Goal: Information Seeking & Learning: Compare options

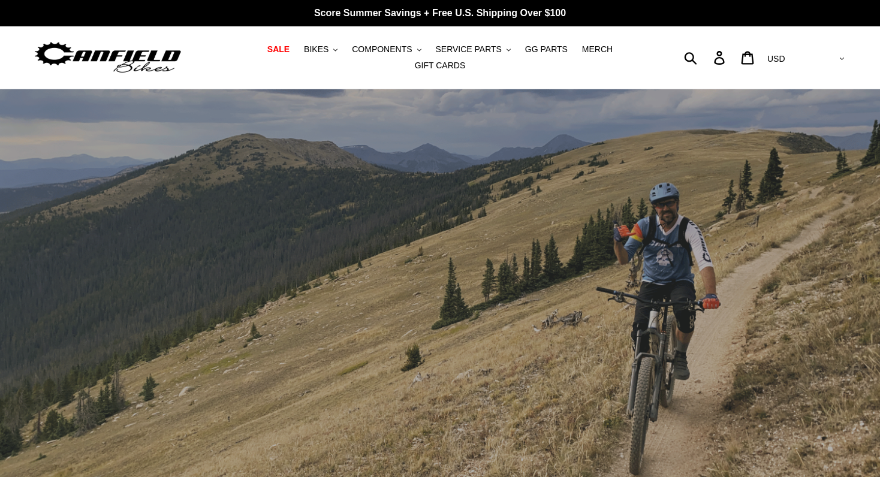
scroll to position [11, 0]
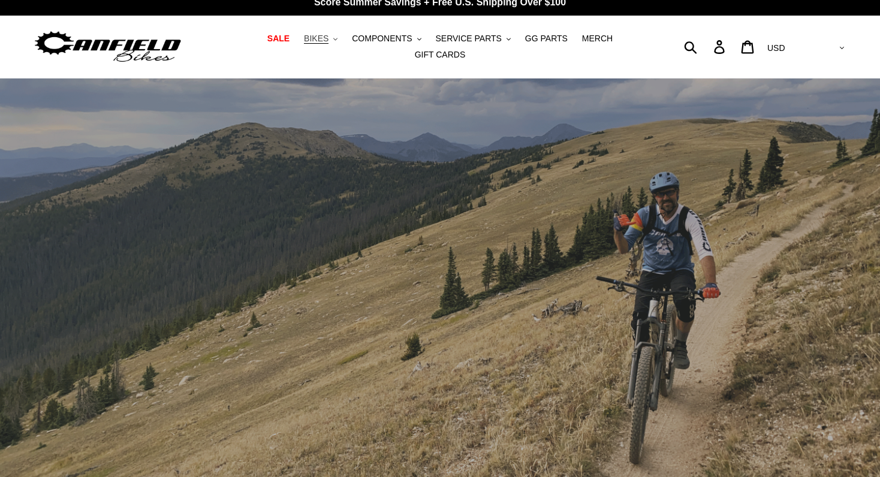
click at [324, 39] on span "BIKES" at bounding box center [316, 39] width 25 height 10
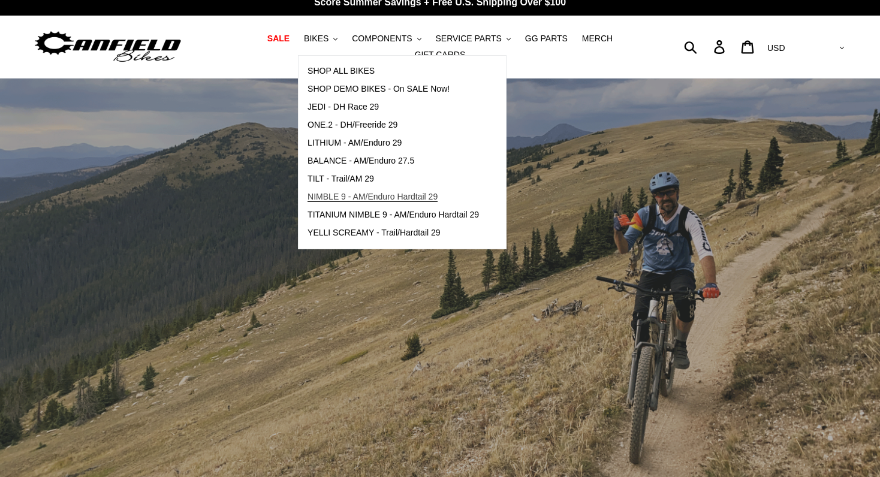
click at [354, 196] on span "NIMBLE 9 - AM/Enduro Hardtail 29" at bounding box center [372, 197] width 130 height 10
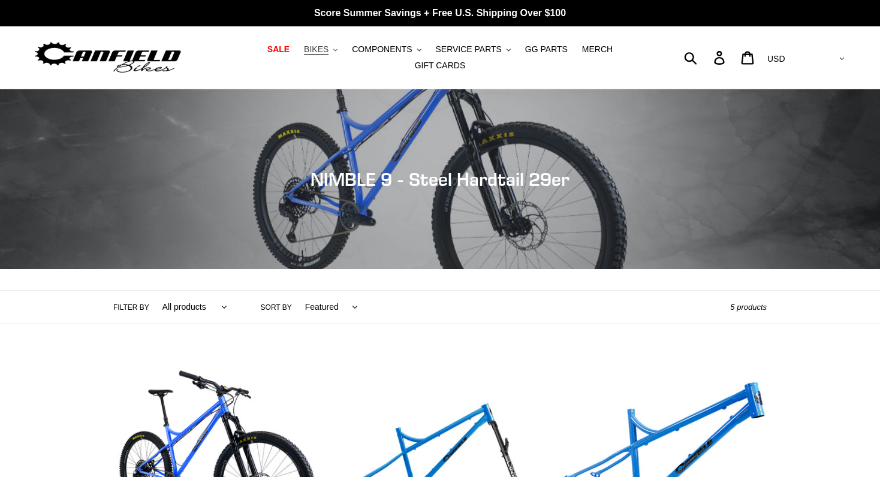
click at [321, 50] on span "BIKES" at bounding box center [316, 49] width 25 height 10
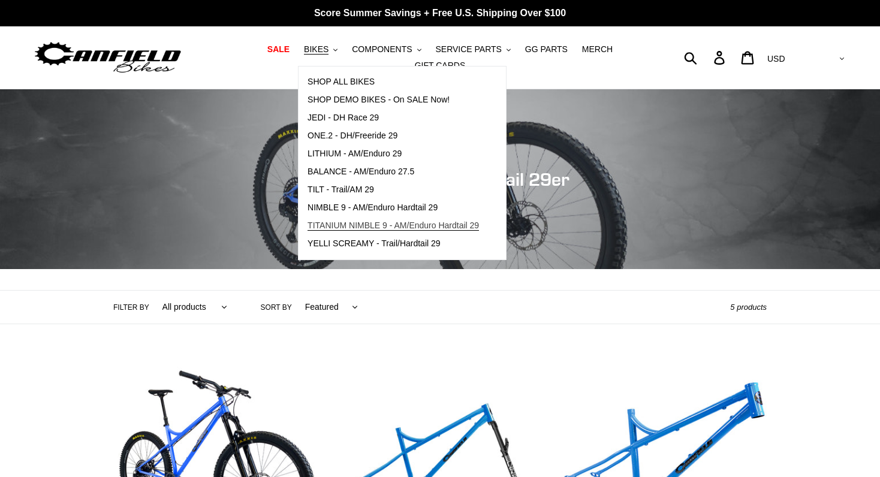
click at [339, 224] on span "TITANIUM NIMBLE 9 - AM/Enduro Hardtail 29" at bounding box center [392, 226] width 171 height 10
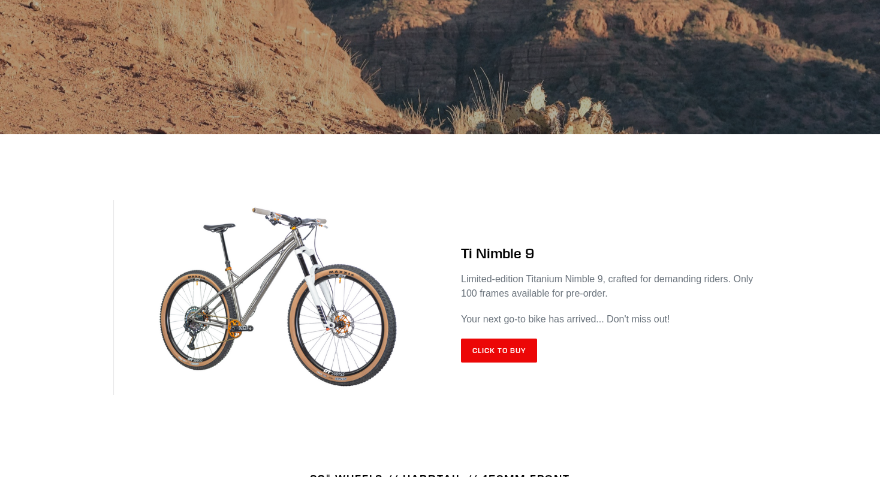
scroll to position [348, 0]
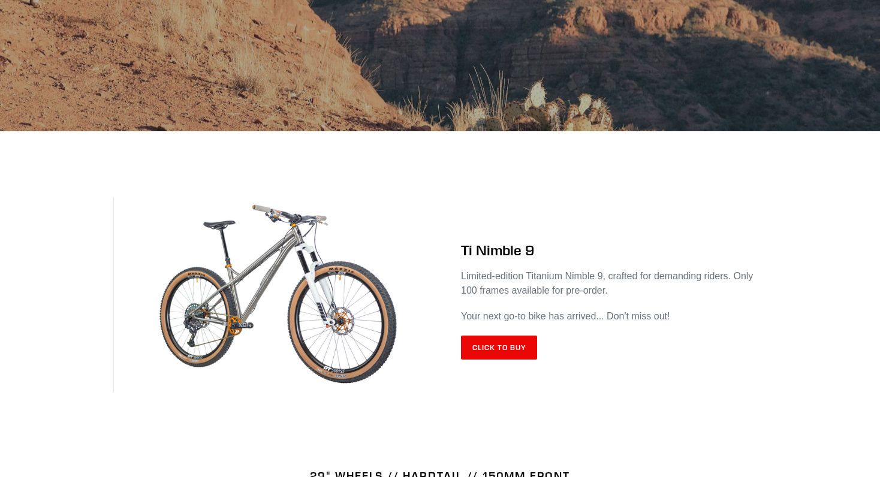
click at [282, 284] on img at bounding box center [276, 294] width 327 height 195
